Goal: Navigation & Orientation: Find specific page/section

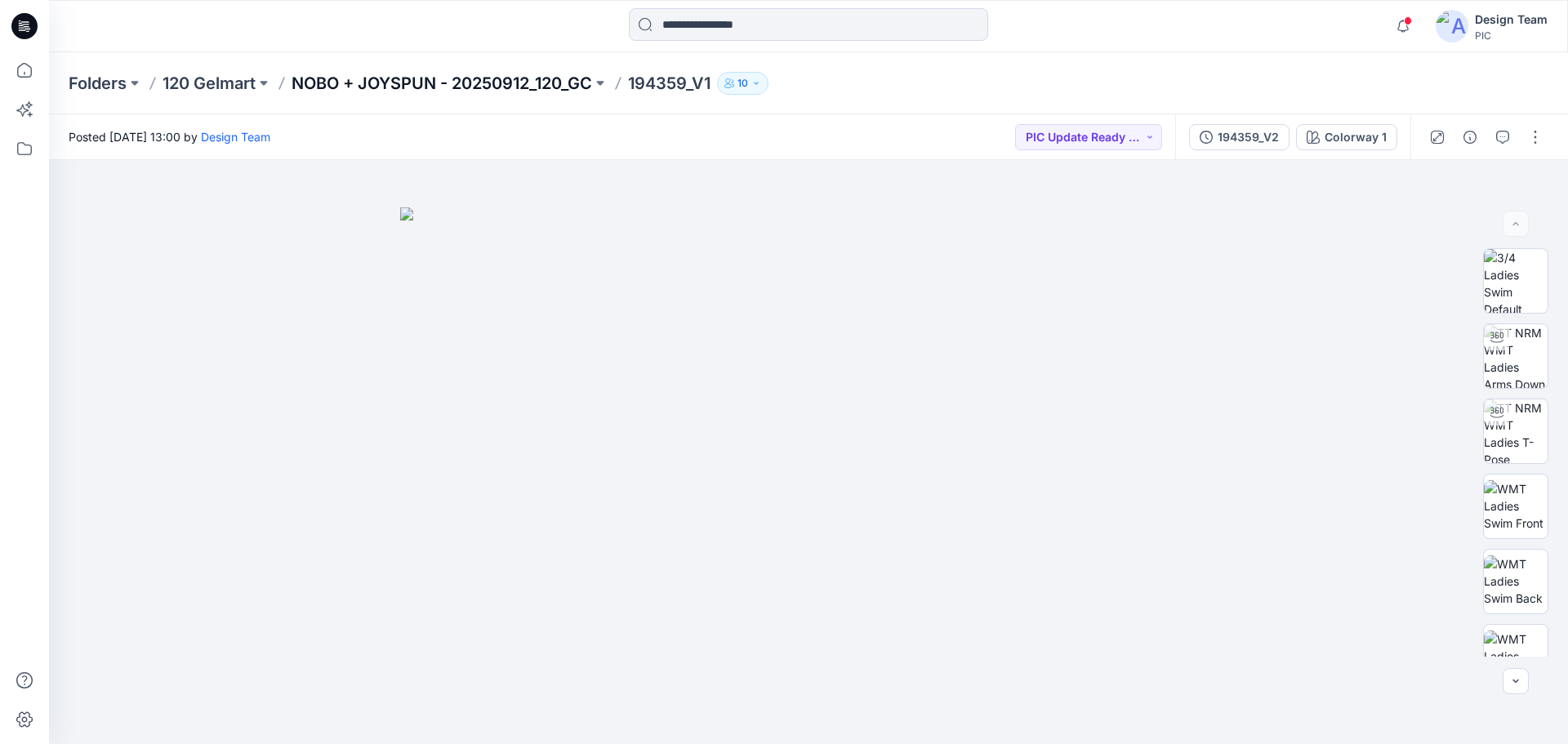
click at [505, 76] on p "NOBO + JOYSPUN - 20250912_120_GC" at bounding box center [442, 83] width 301 height 22
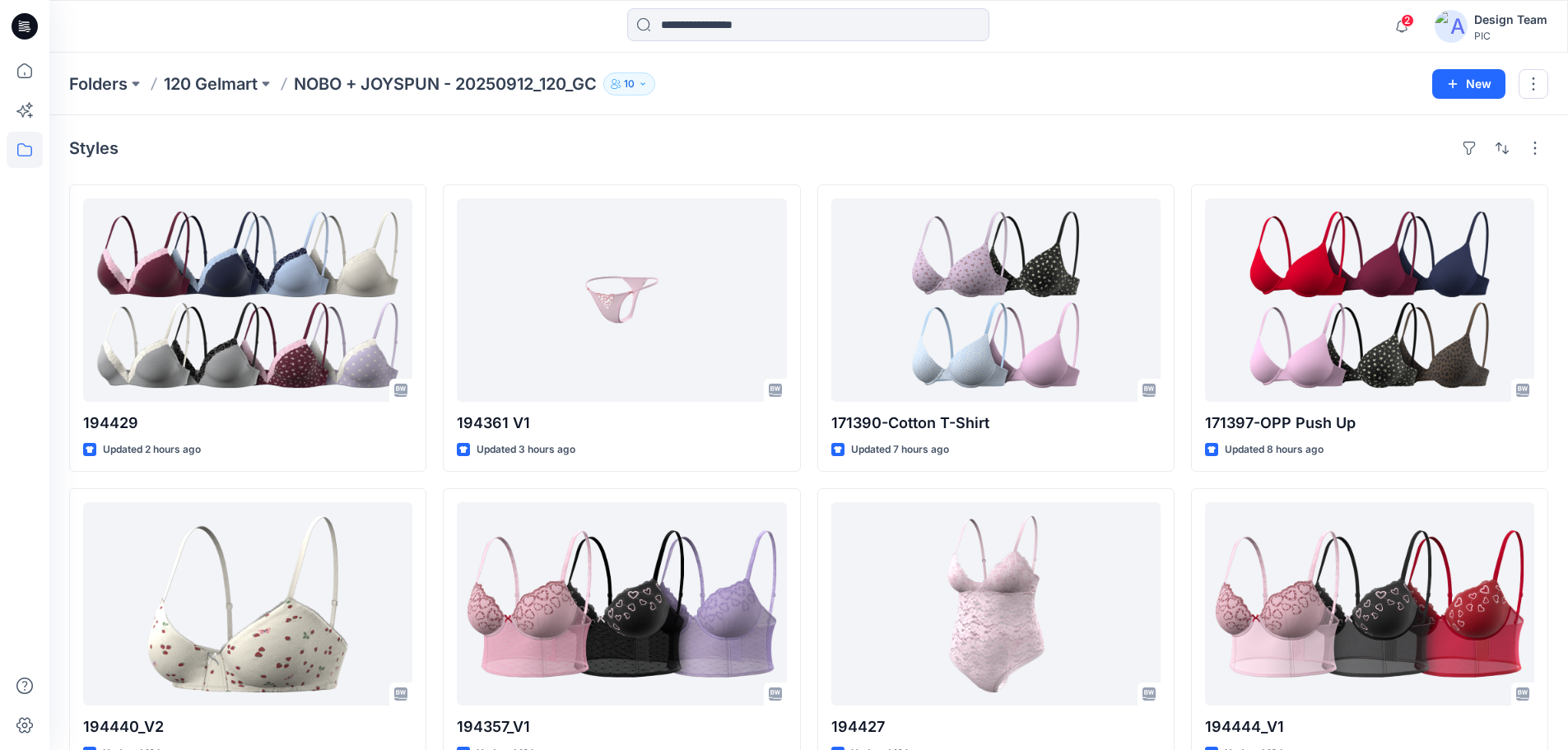
click at [34, 23] on icon at bounding box center [24, 26] width 26 height 26
